Goal: Check status: Check status

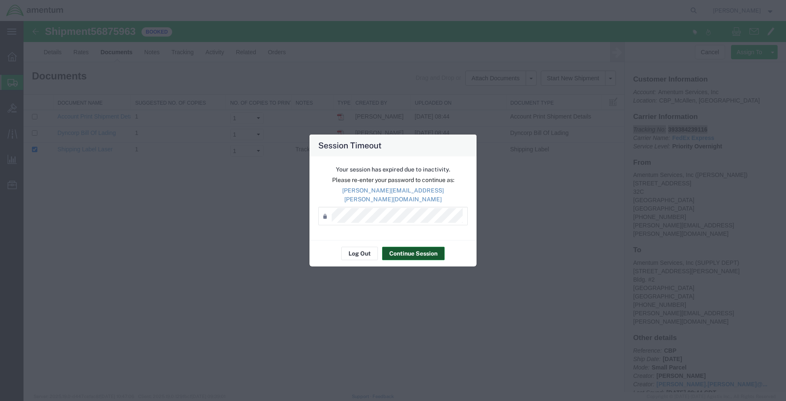
click at [413, 249] on button "Continue Session" at bounding box center [413, 252] width 63 height 13
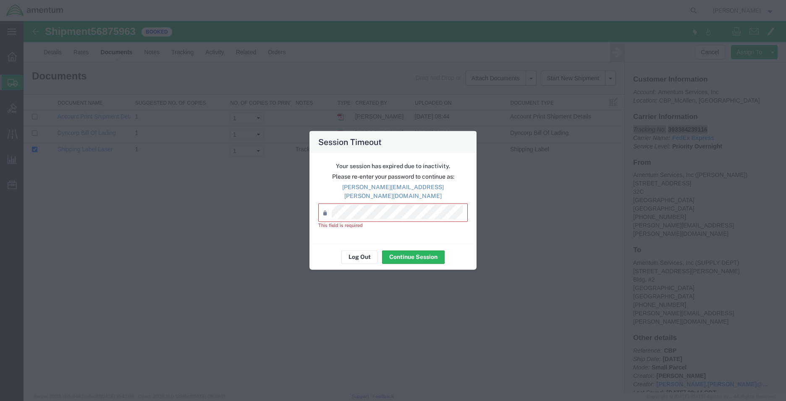
click at [383, 215] on div "Password *" at bounding box center [392, 212] width 149 height 18
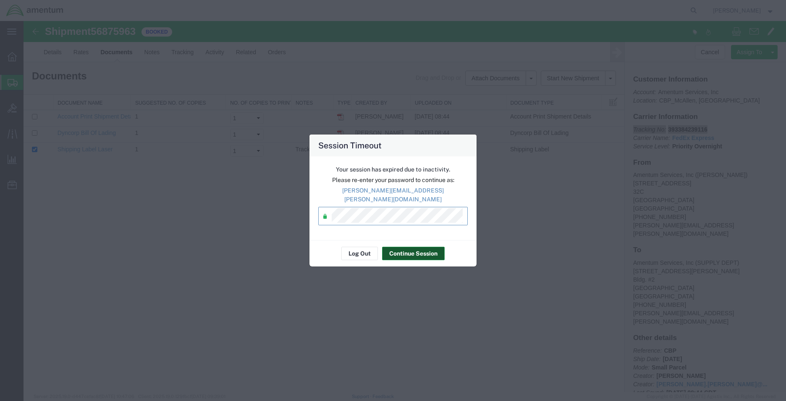
click at [411, 247] on button "Continue Session" at bounding box center [413, 252] width 63 height 13
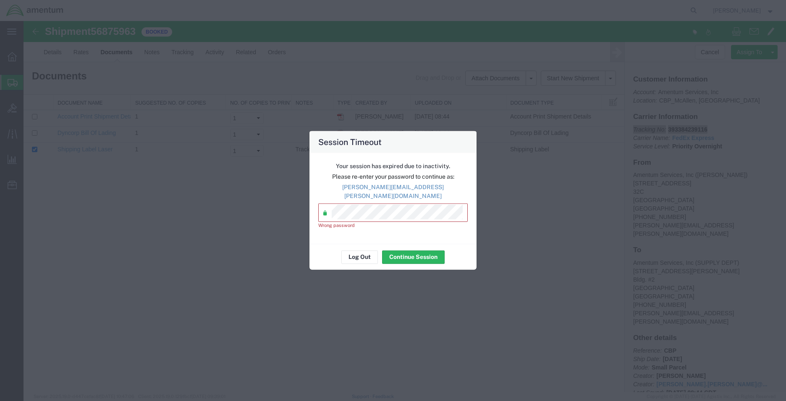
click at [270, 212] on div "Session Timeout Your session has expired due to inactivity. Please re-enter you…" at bounding box center [393, 200] width 786 height 401
click at [264, 218] on div "Session Timeout Your session has expired due to inactivity. Please re-enter you…" at bounding box center [393, 200] width 786 height 401
click at [270, 218] on div "Session Timeout Your session has expired due to inactivity. Please re-enter you…" at bounding box center [393, 200] width 786 height 401
click at [404, 255] on button "Continue Session" at bounding box center [413, 256] width 63 height 13
click at [362, 255] on button "Log Out" at bounding box center [359, 256] width 37 height 13
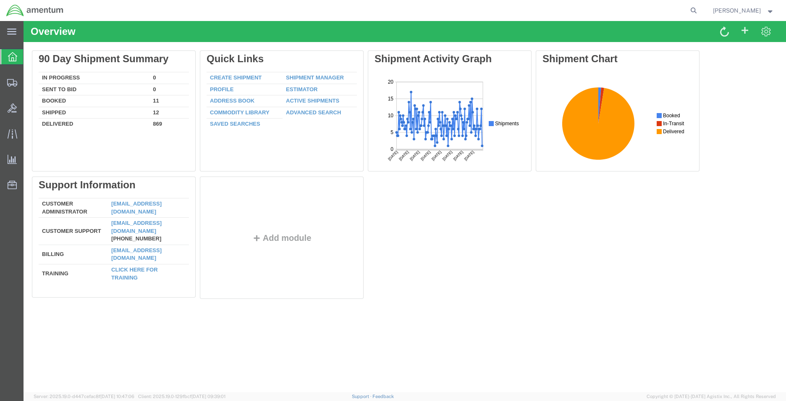
click at [694, 11] on form at bounding box center [693, 10] width 13 height 21
click at [690, 10] on icon at bounding box center [694, 11] width 12 height 12
click at [658, 12] on input "search" at bounding box center [559, 10] width 255 height 20
paste input "393384239116"
type input "393384239116"
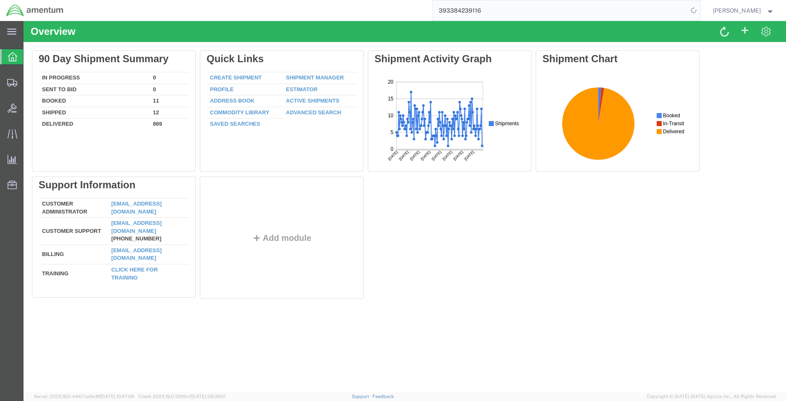
click at [530, 13] on input "393384239116" at bounding box center [559, 10] width 255 height 20
click at [528, 13] on input "393384239116" at bounding box center [559, 10] width 255 height 20
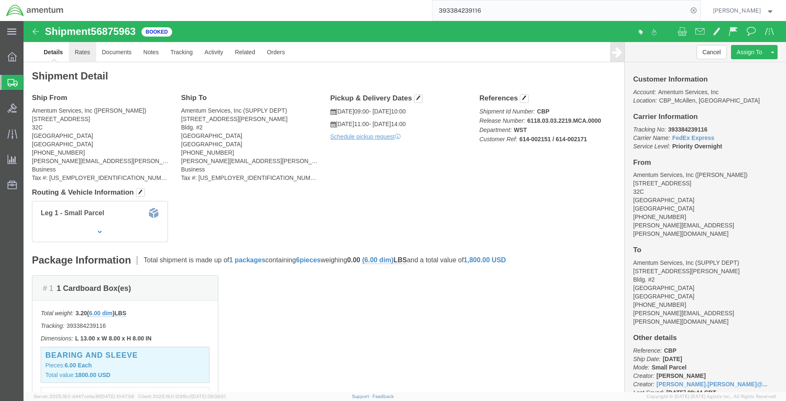
click link "Rates"
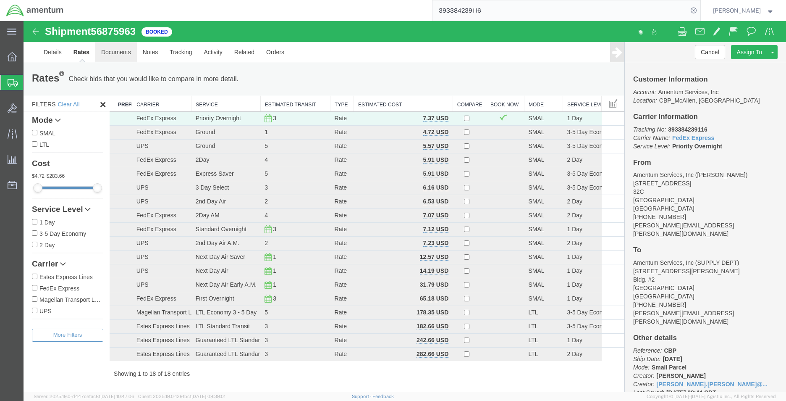
click at [113, 54] on link "Documents" at bounding box center [116, 52] width 42 height 20
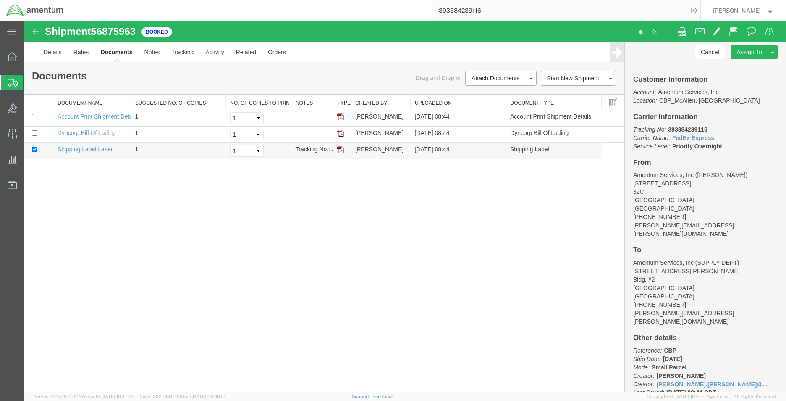
click at [341, 151] on img at bounding box center [340, 149] width 7 height 7
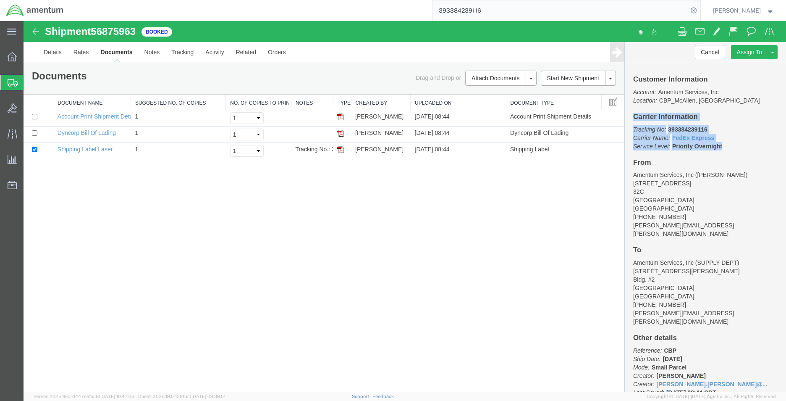
drag, startPoint x: 634, startPoint y: 118, endPoint x: 729, endPoint y: 147, distance: 99.9
click at [729, 147] on div "Customer Information Account: Amentum Services, Inc Location: CBP_McAllen, TX_M…" at bounding box center [705, 227] width 161 height 330
click at [697, 152] on div "Customer Information Account: Amentum Services, Inc Location: CBP_McAllen, TX_M…" at bounding box center [705, 227] width 161 height 330
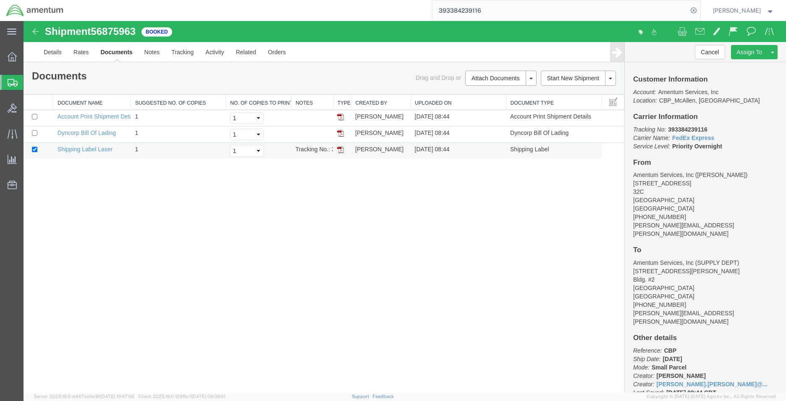
click at [339, 151] on img at bounding box center [340, 149] width 7 height 7
